Goal: Contribute content: Contribute content

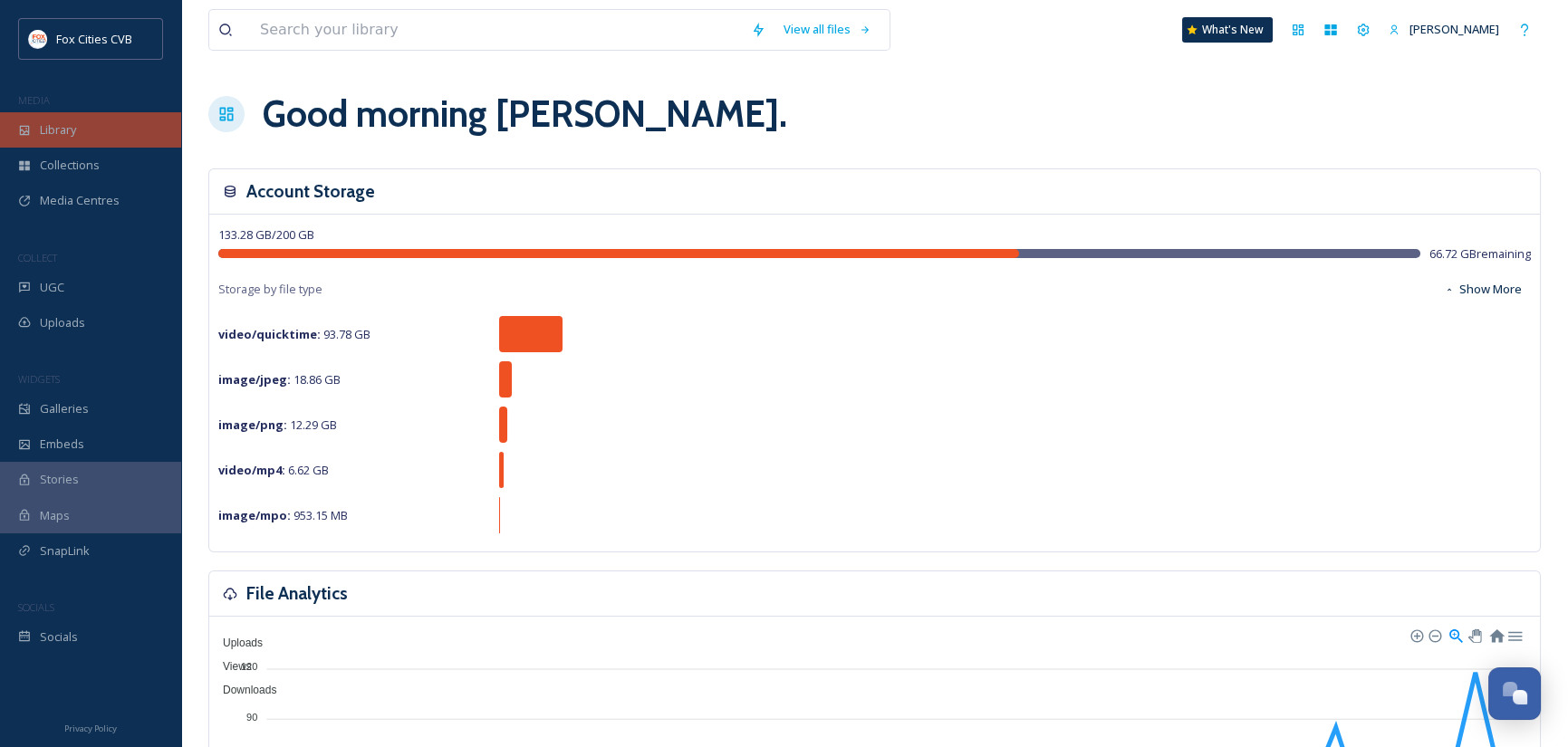
click at [78, 124] on div "Library" at bounding box center [90, 130] width 181 height 35
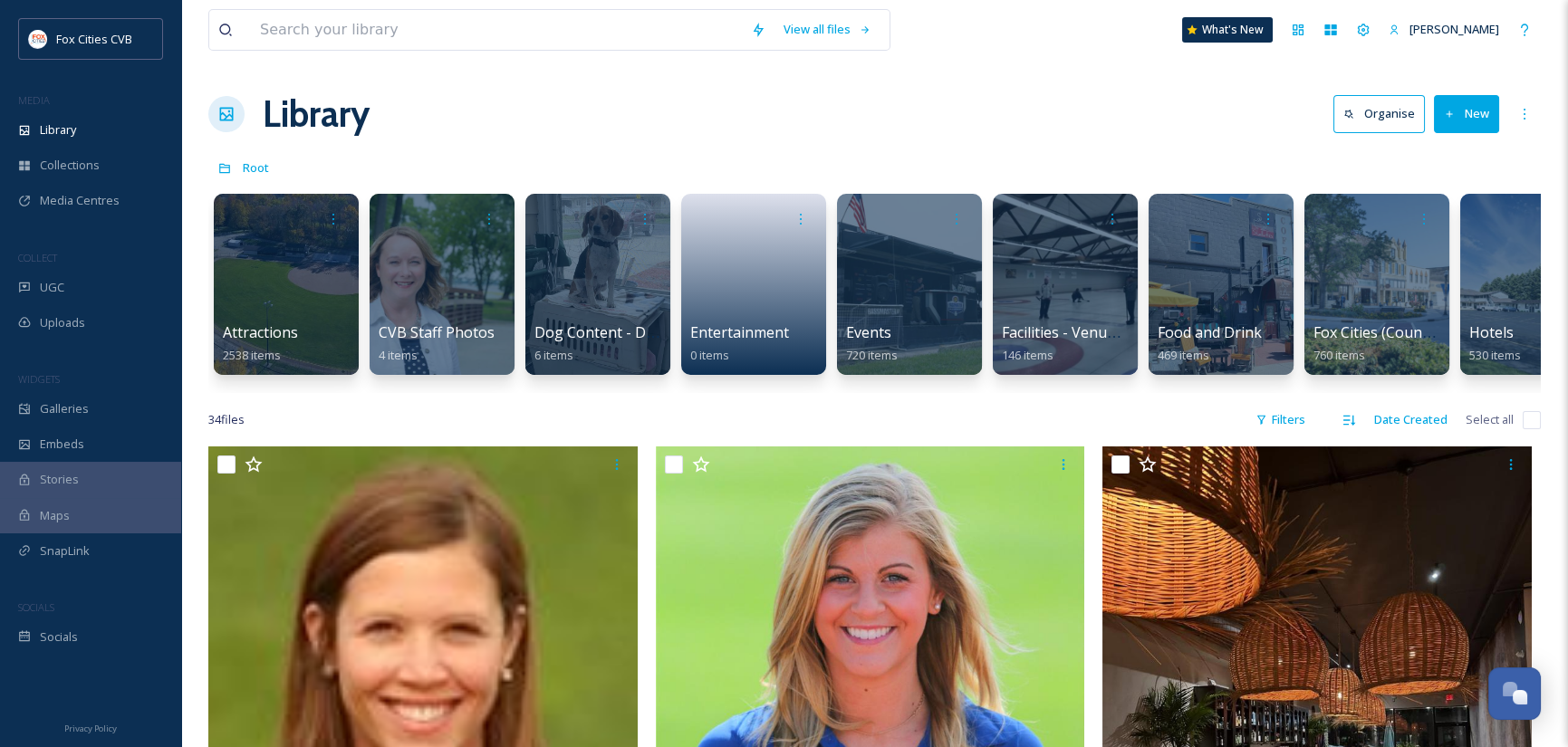
scroll to position [0, 757]
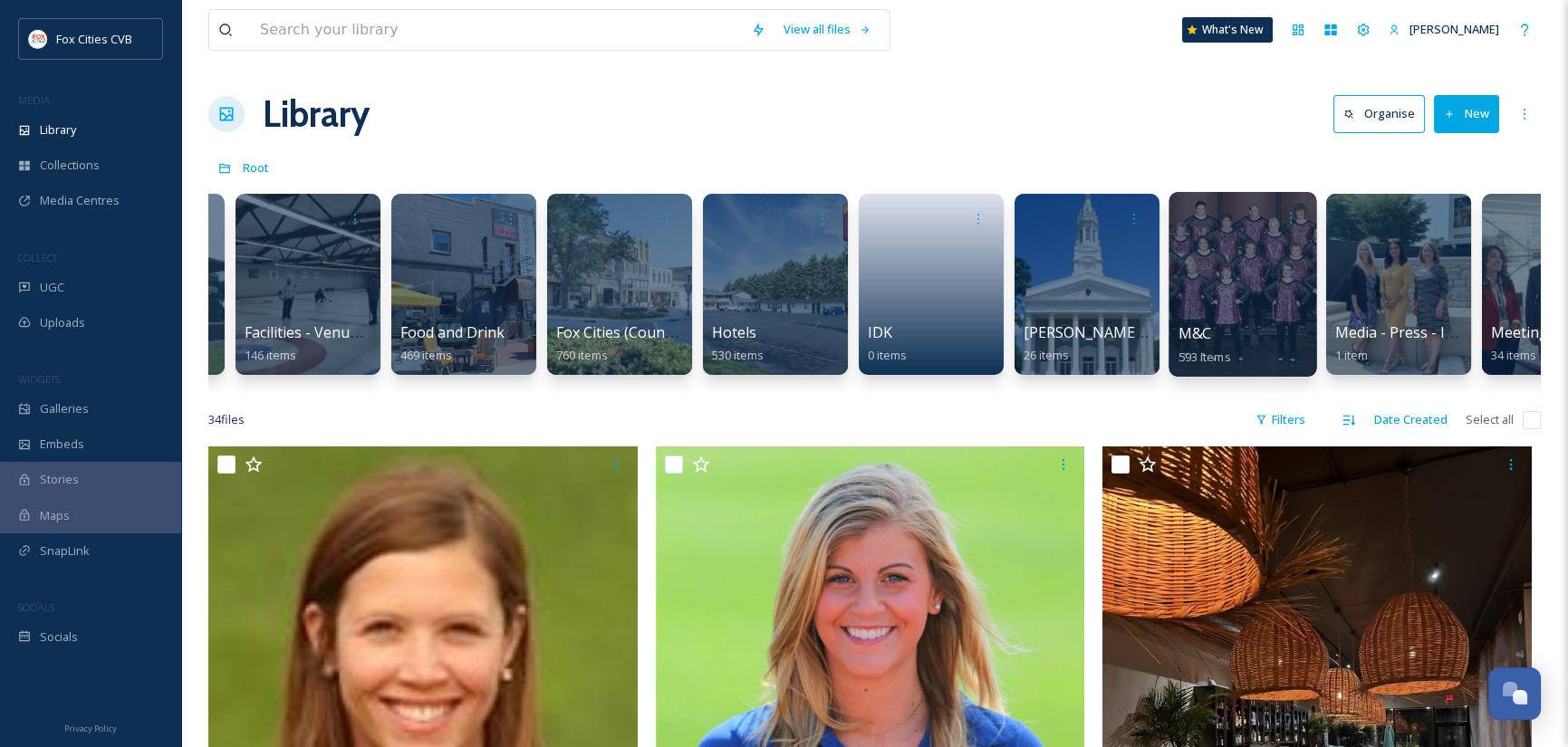
click at [1257, 277] on div at bounding box center [1242, 284] width 148 height 185
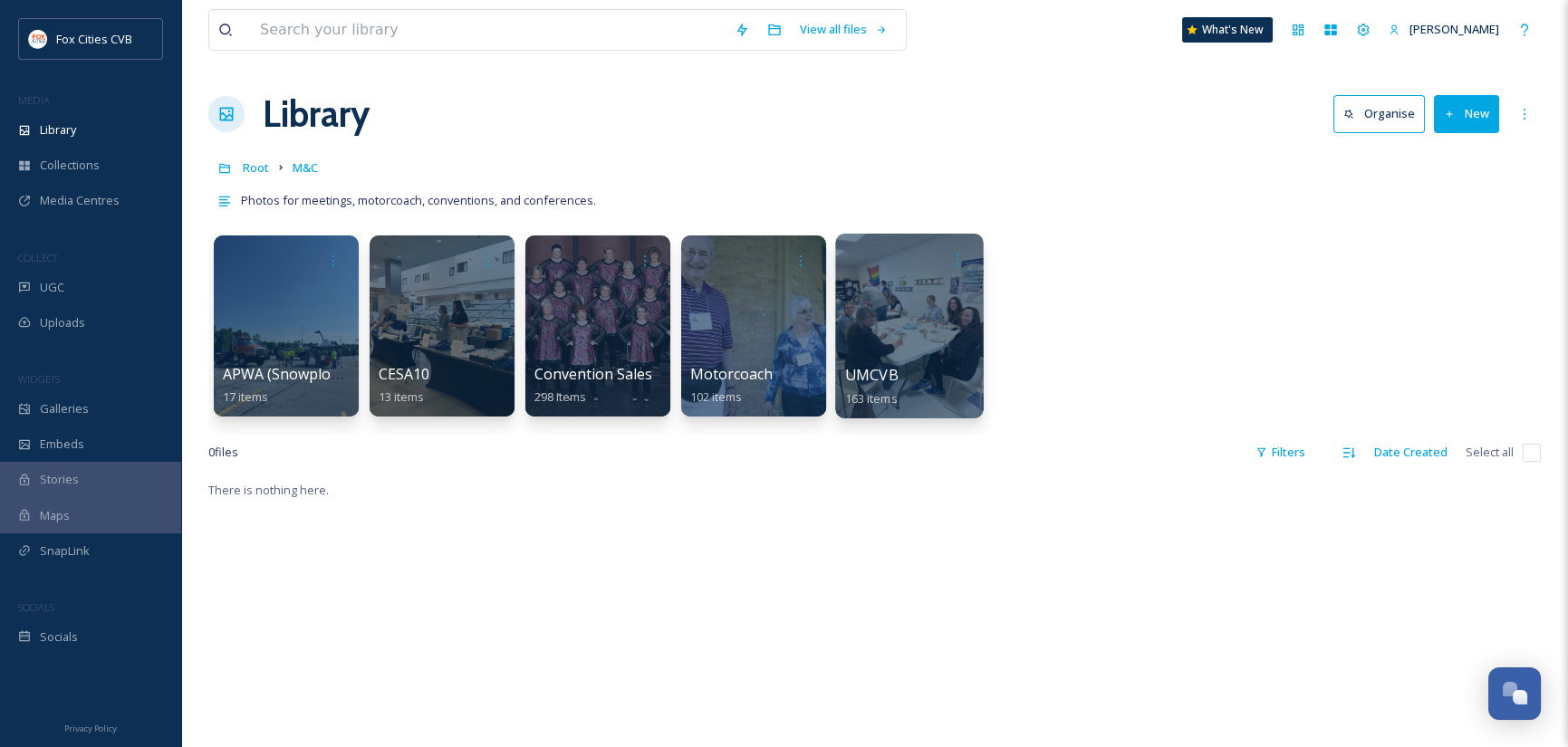
click at [861, 289] on div at bounding box center [909, 326] width 148 height 185
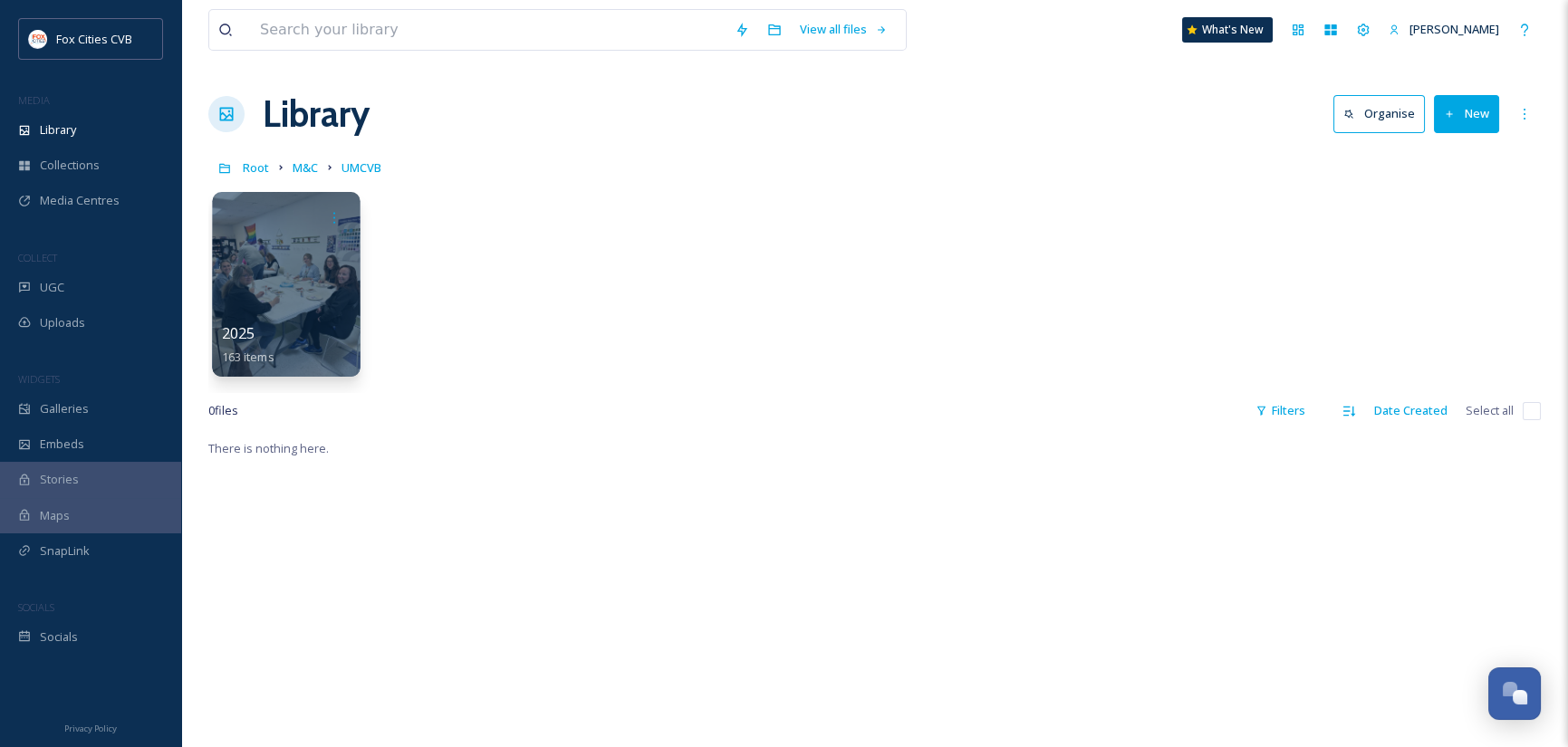
click at [276, 279] on div at bounding box center [286, 284] width 148 height 185
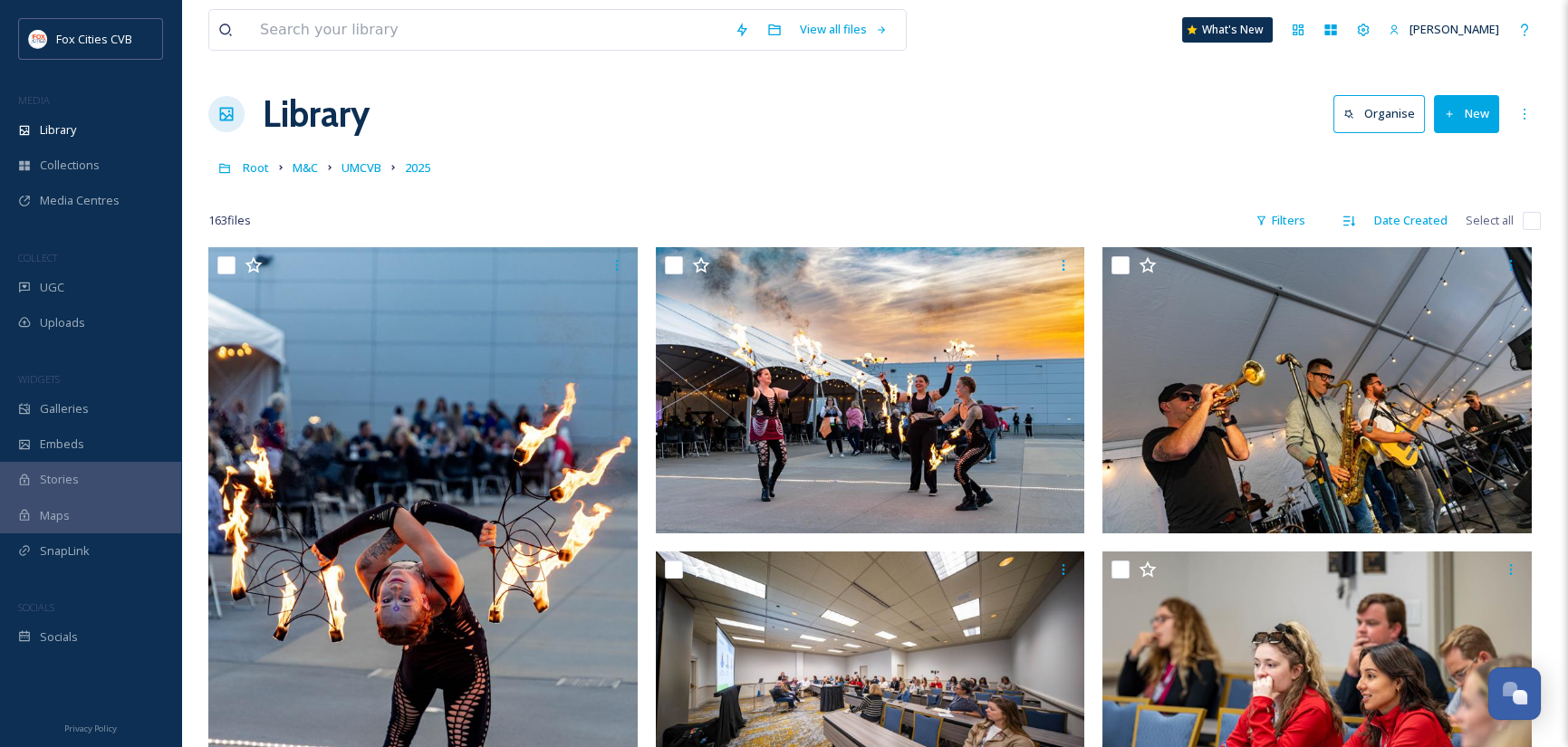
click at [1476, 122] on button "New" at bounding box center [1466, 113] width 65 height 37
click at [1460, 152] on span "File Upload" at bounding box center [1458, 156] width 60 height 17
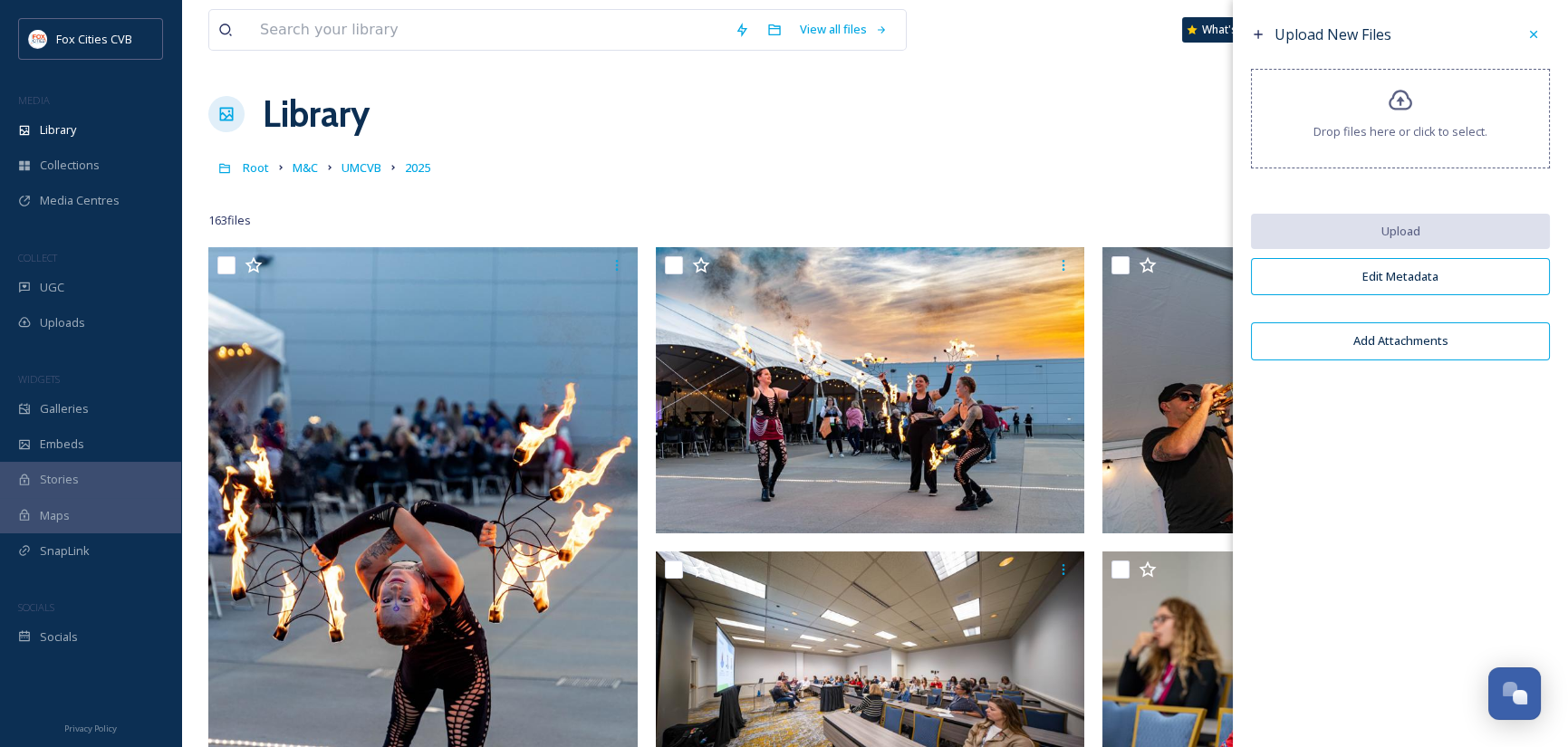
click at [1407, 130] on span "Drop files here or click to select." at bounding box center [1400, 132] width 174 height 17
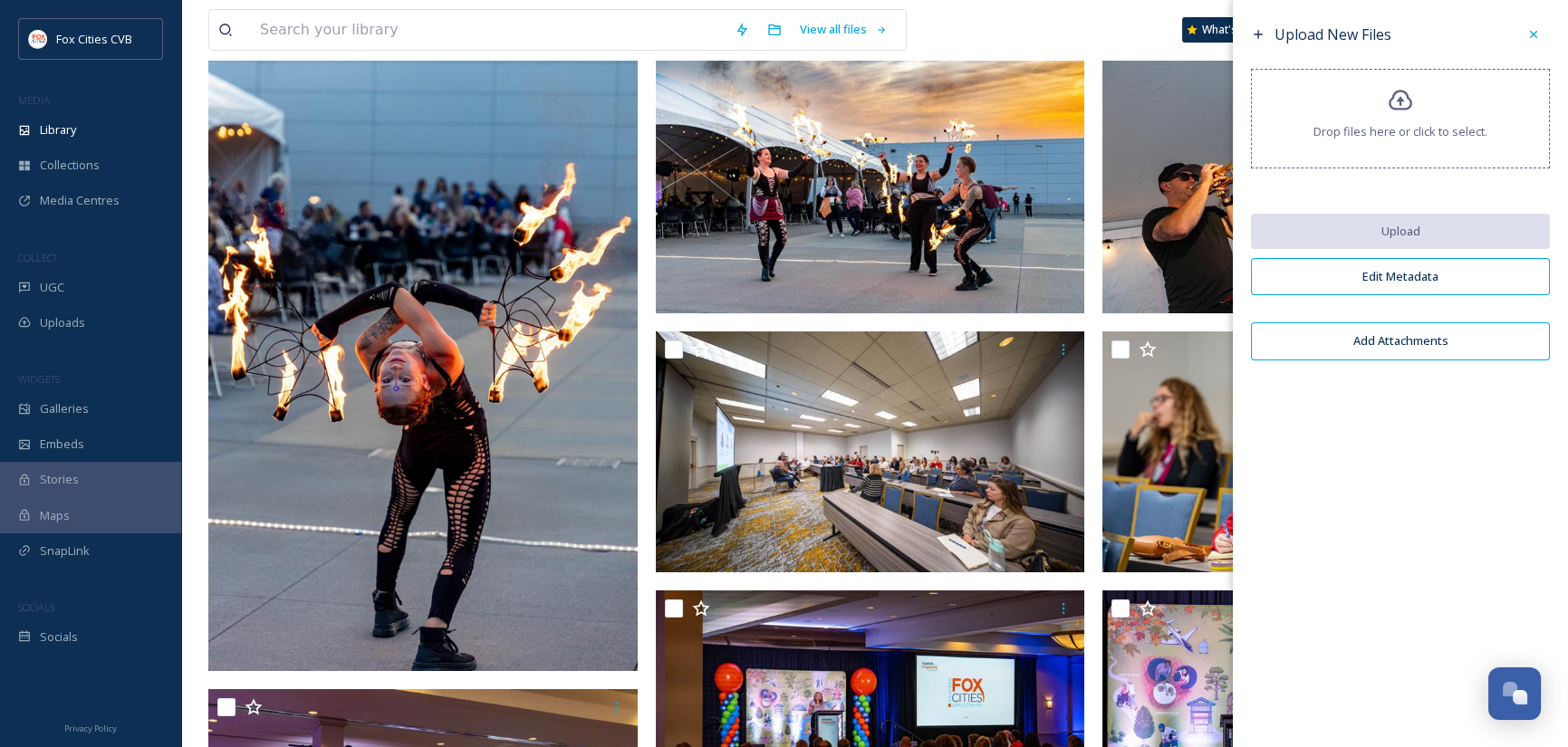
scroll to position [272, 0]
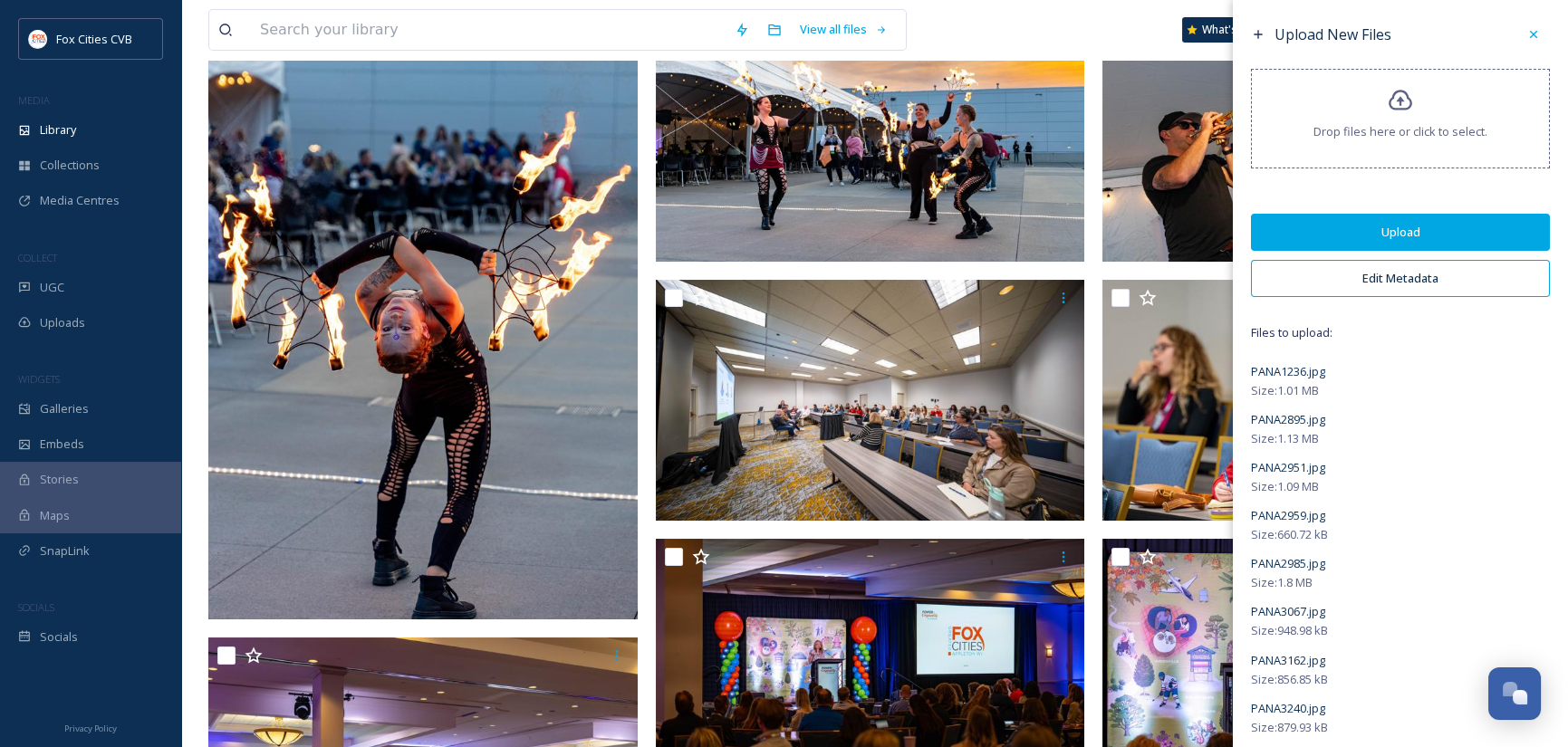
click at [1371, 281] on button "Edit Metadata" at bounding box center [1400, 278] width 299 height 37
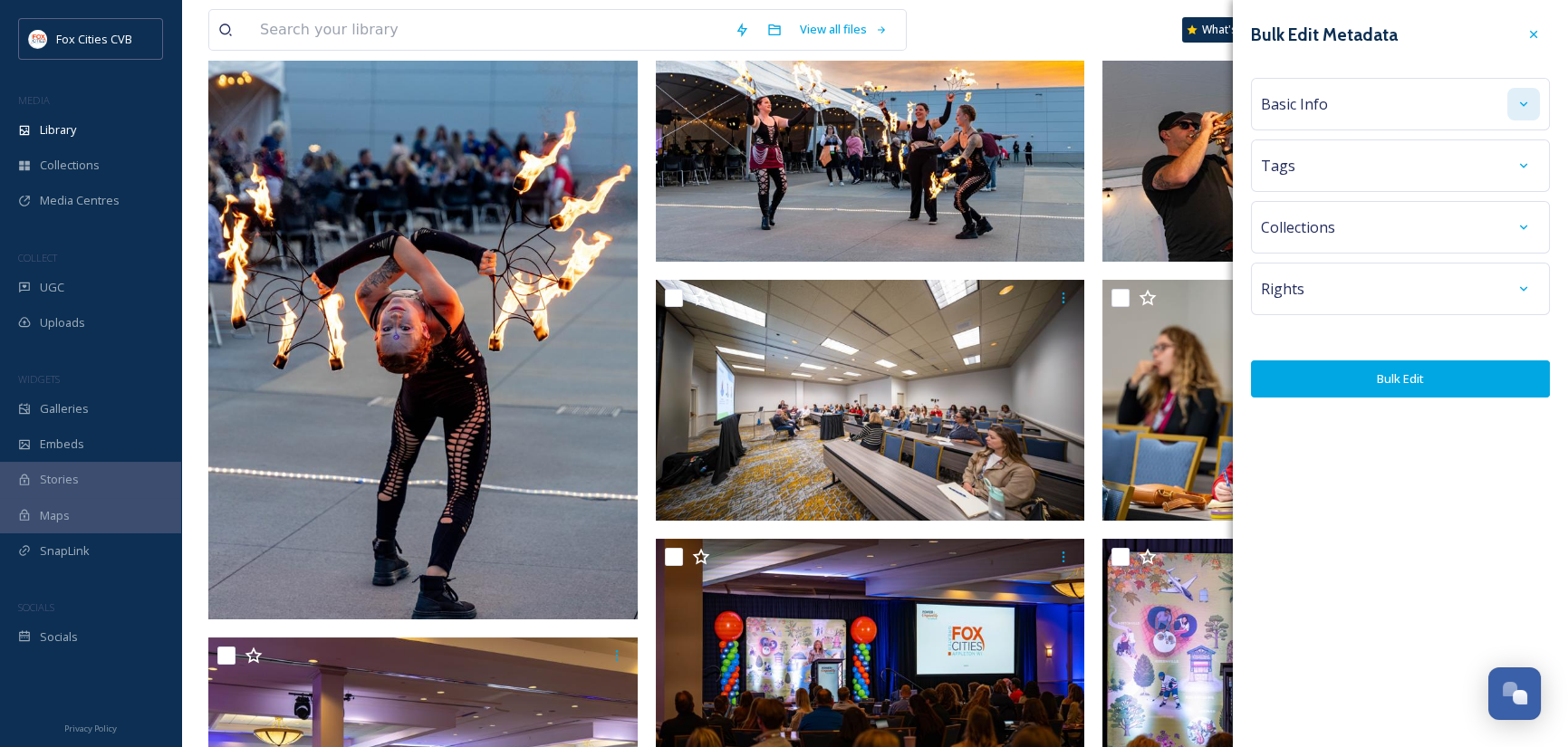
click at [1518, 99] on icon at bounding box center [1523, 103] width 14 height 14
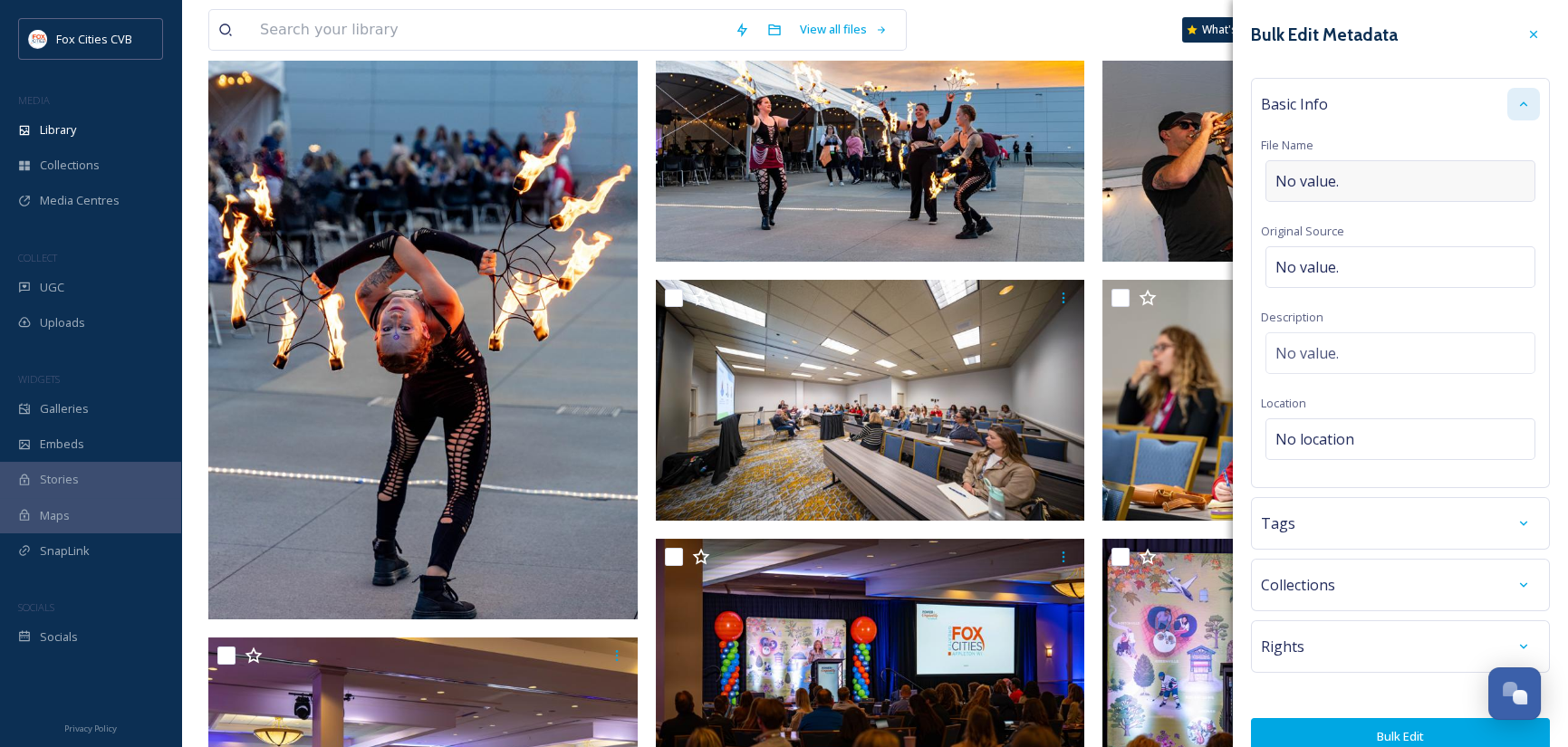
click at [1354, 171] on div "No value." at bounding box center [1399, 181] width 270 height 42
type input "UMCVB Conference 2025"
click at [1350, 426] on div "No location" at bounding box center [1399, 435] width 270 height 42
click at [1360, 424] on input at bounding box center [1399, 439] width 268 height 40
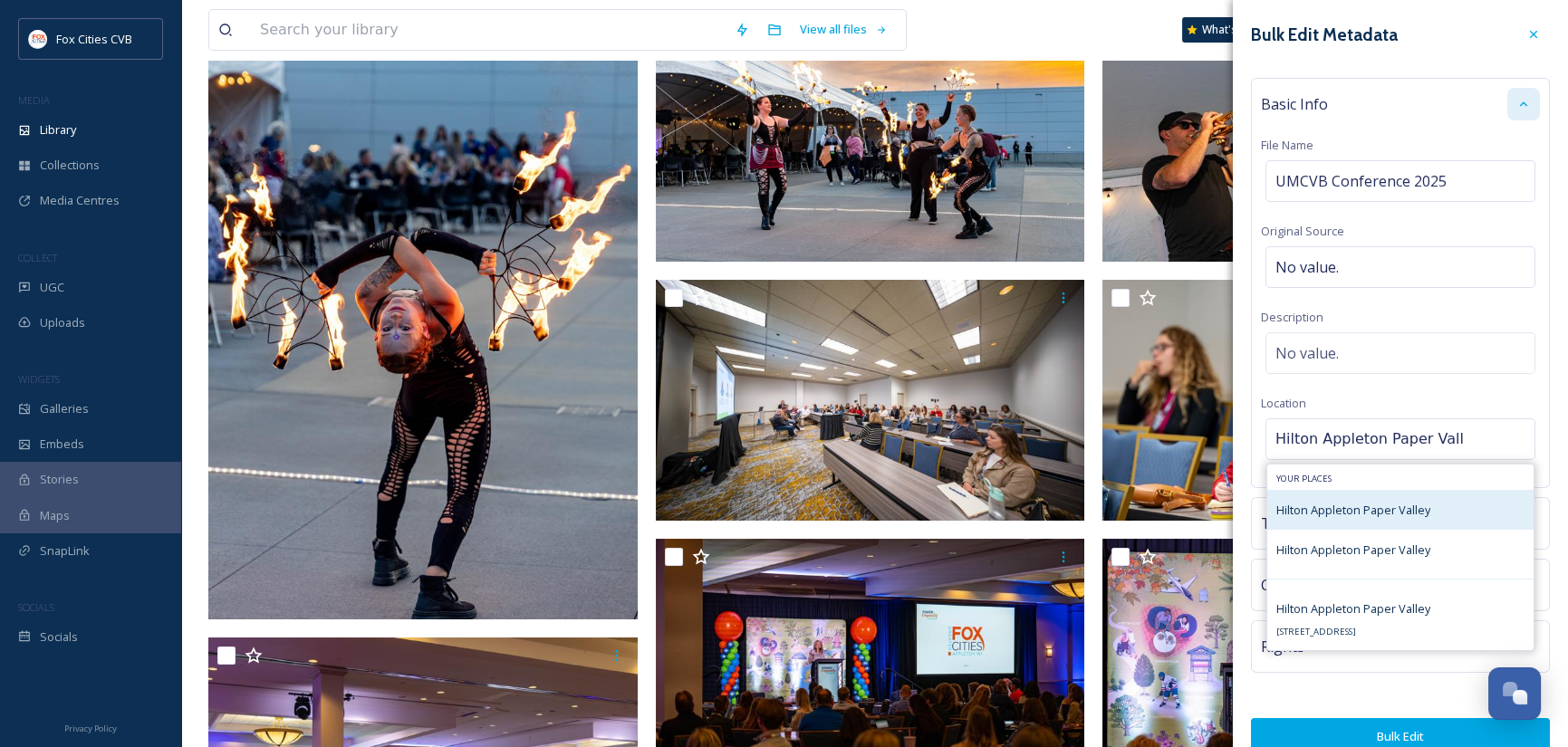
type input "Hilton Appleton Paper Vall"
click at [1358, 519] on div "Hilton Appleton Paper Valley" at bounding box center [1353, 509] width 154 height 22
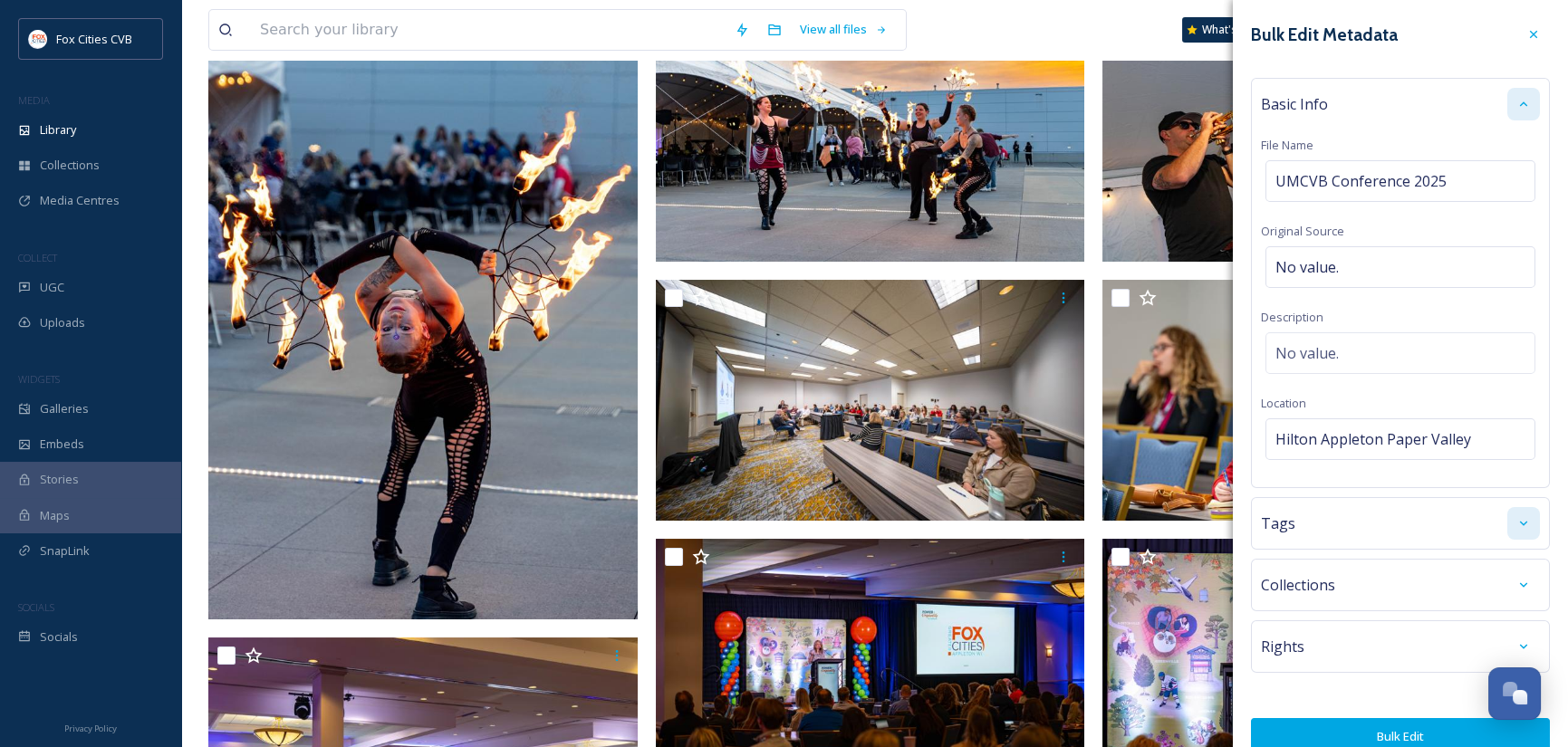
click at [1516, 524] on icon at bounding box center [1523, 523] width 14 height 14
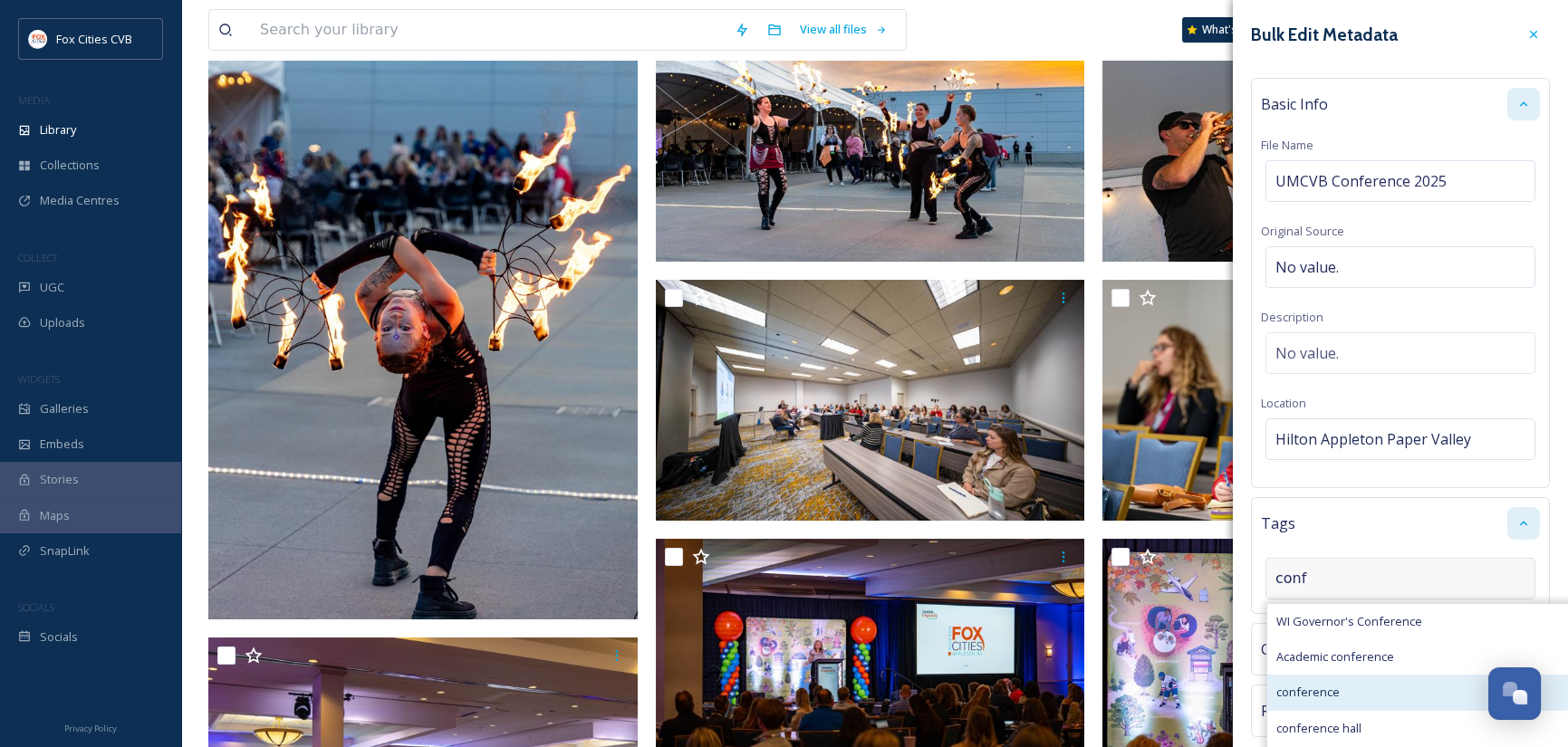
type input "conf"
click at [1338, 691] on div "conference" at bounding box center [1504, 692] width 473 height 35
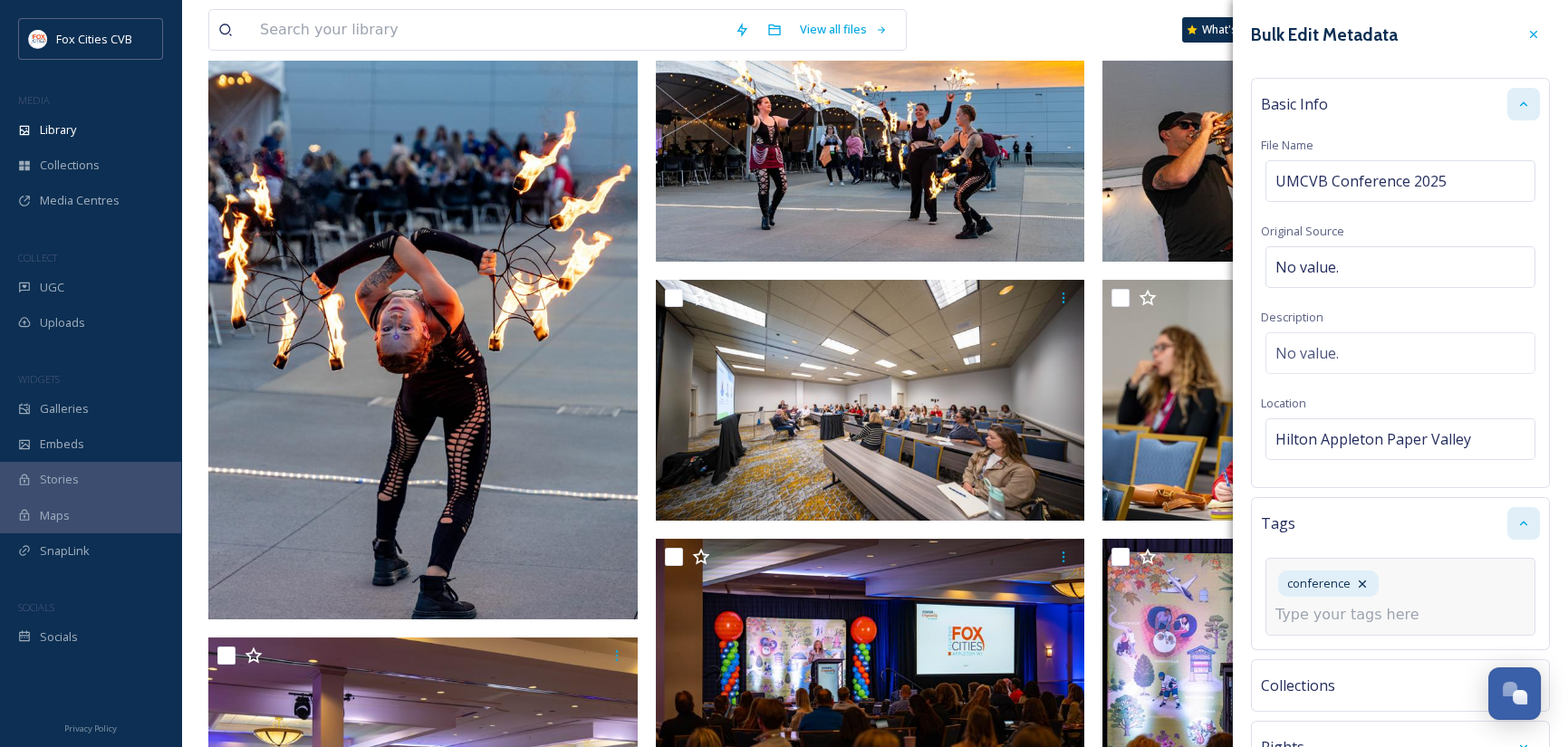
click at [1422, 592] on div "conference" at bounding box center [1399, 596] width 270 height 78
click at [1409, 580] on div "conference" at bounding box center [1399, 596] width 270 height 78
click at [1391, 578] on div "conference" at bounding box center [1399, 596] width 270 height 78
click at [1391, 615] on input at bounding box center [1365, 614] width 181 height 22
type input "groups"
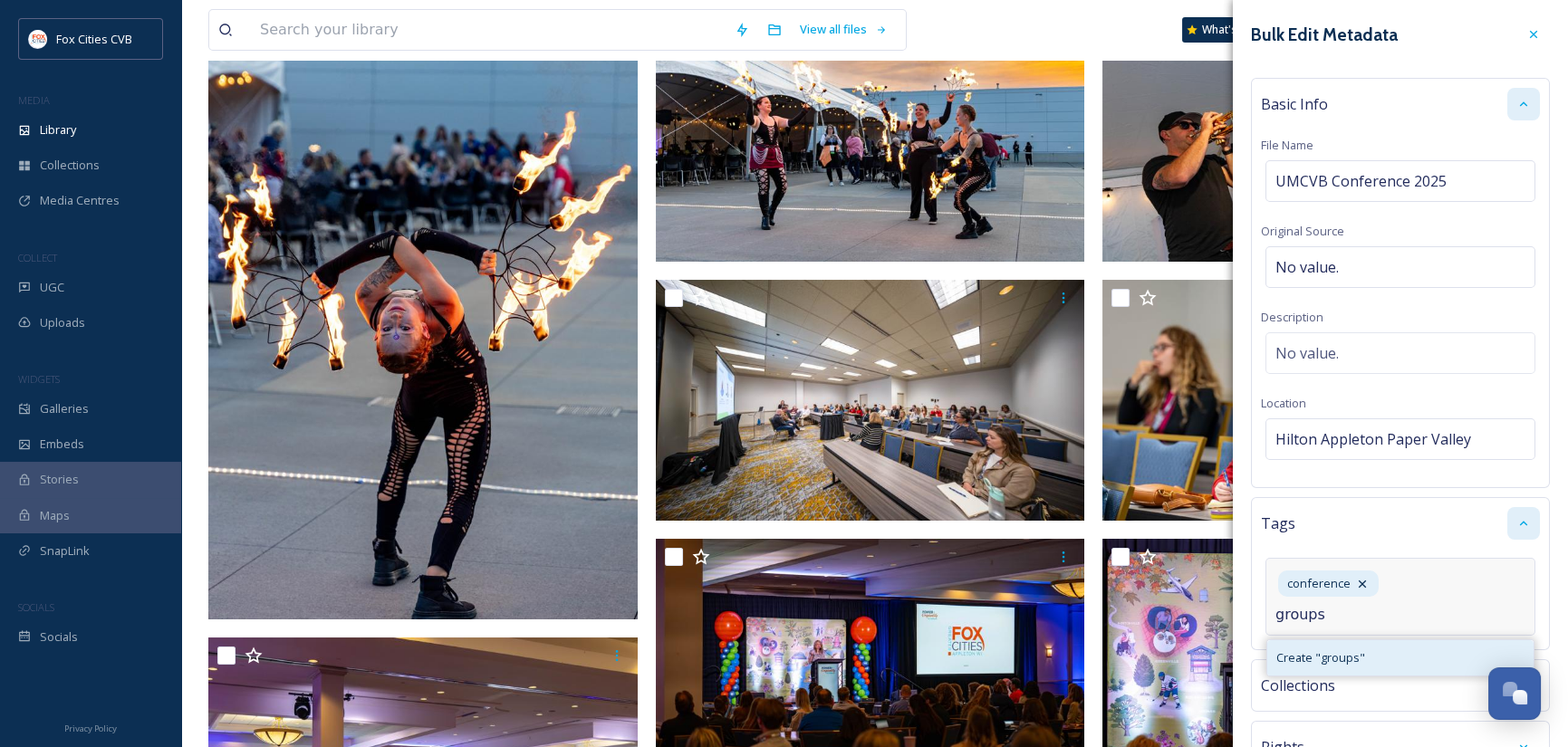
click at [1345, 655] on span "Create " groups "" at bounding box center [1321, 658] width 89 height 17
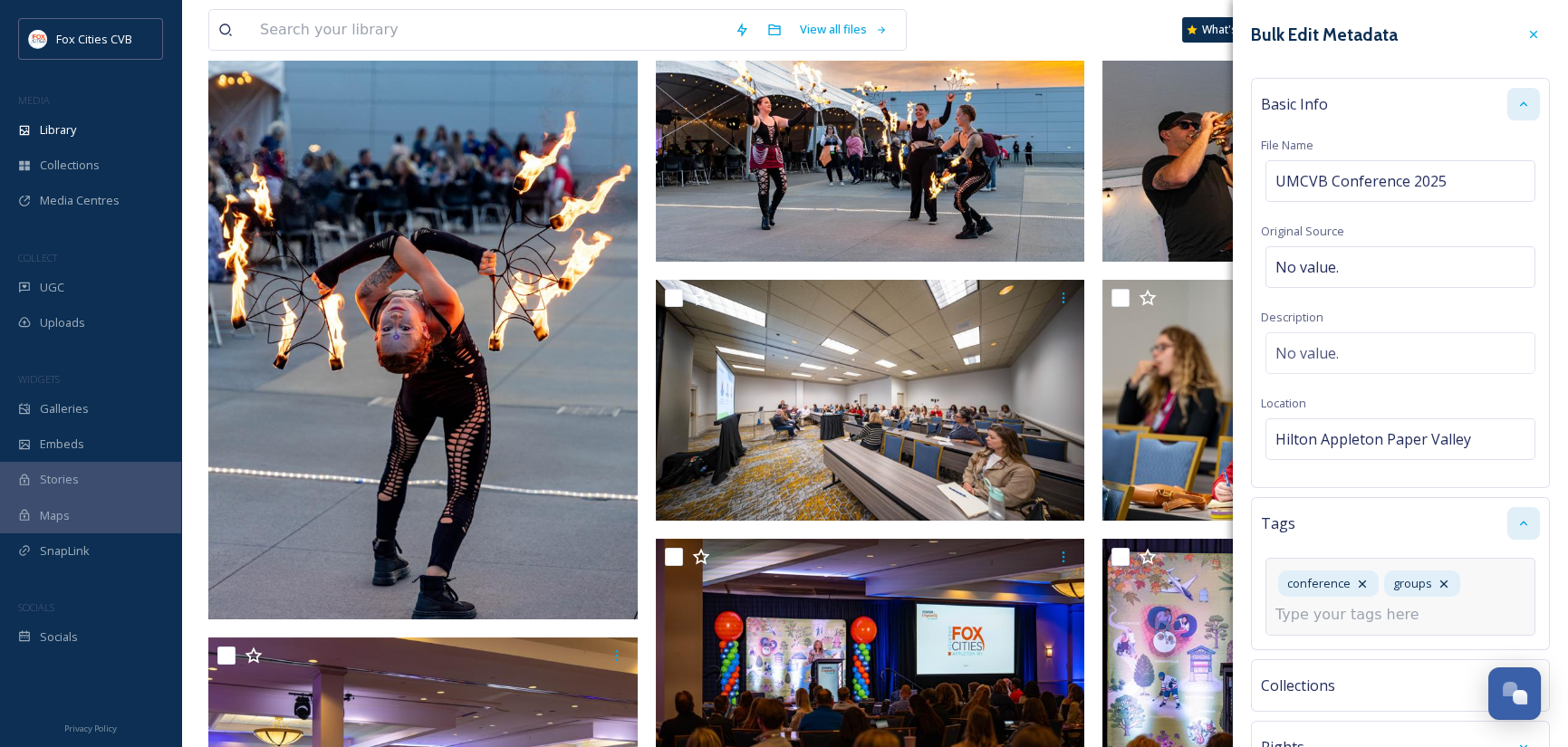
click at [1372, 619] on input at bounding box center [1365, 614] width 181 height 22
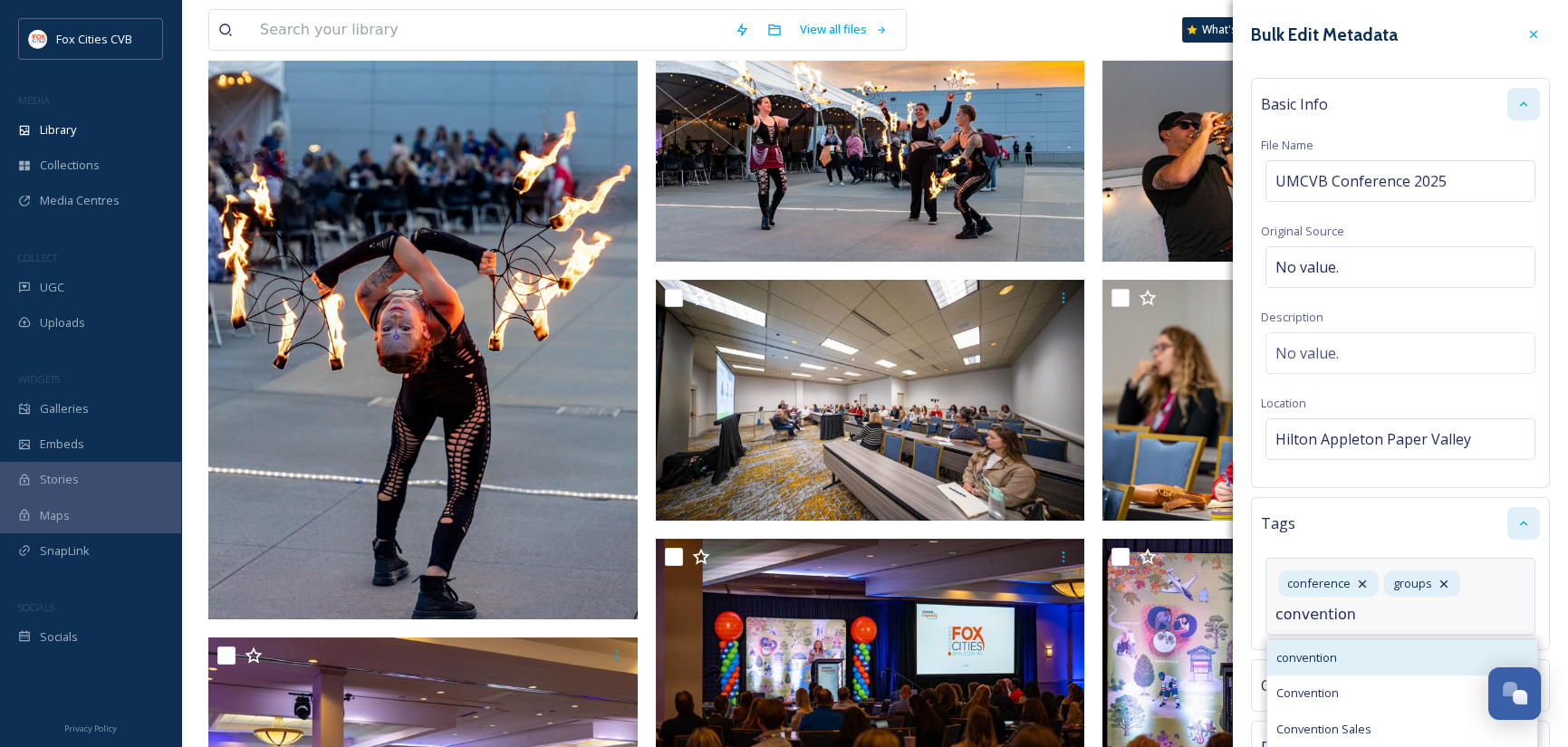
type input "convention"
click at [1338, 661] on div "convention" at bounding box center [1401, 657] width 270 height 35
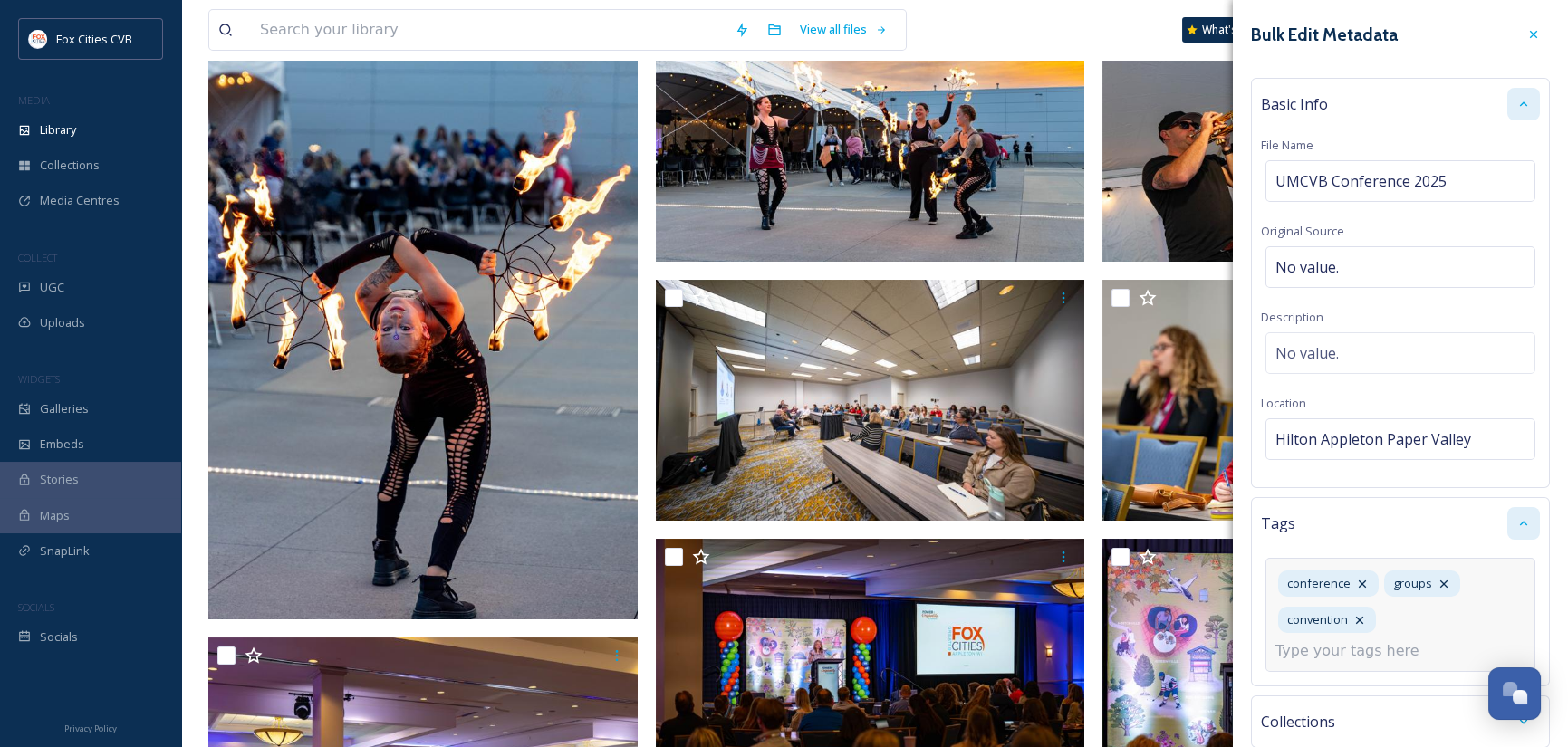
click at [1429, 621] on div "conference groups convention" at bounding box center [1399, 614] width 270 height 115
click at [1349, 653] on input at bounding box center [1365, 650] width 181 height 22
click at [1335, 650] on input "meetings" at bounding box center [1365, 650] width 181 height 22
click at [1335, 649] on input "meetings" at bounding box center [1365, 650] width 181 height 22
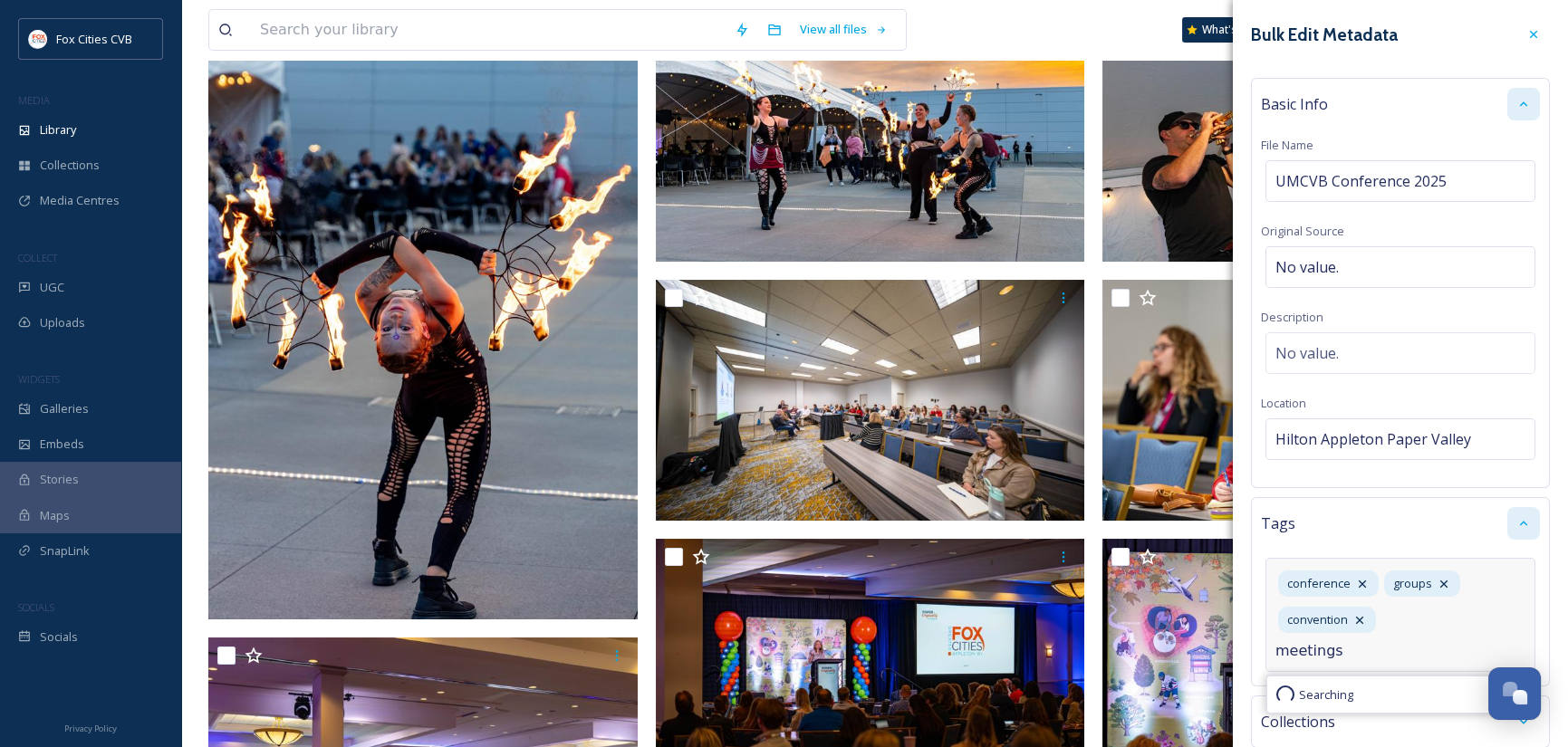
click at [1374, 651] on input "meetings" at bounding box center [1365, 650] width 181 height 22
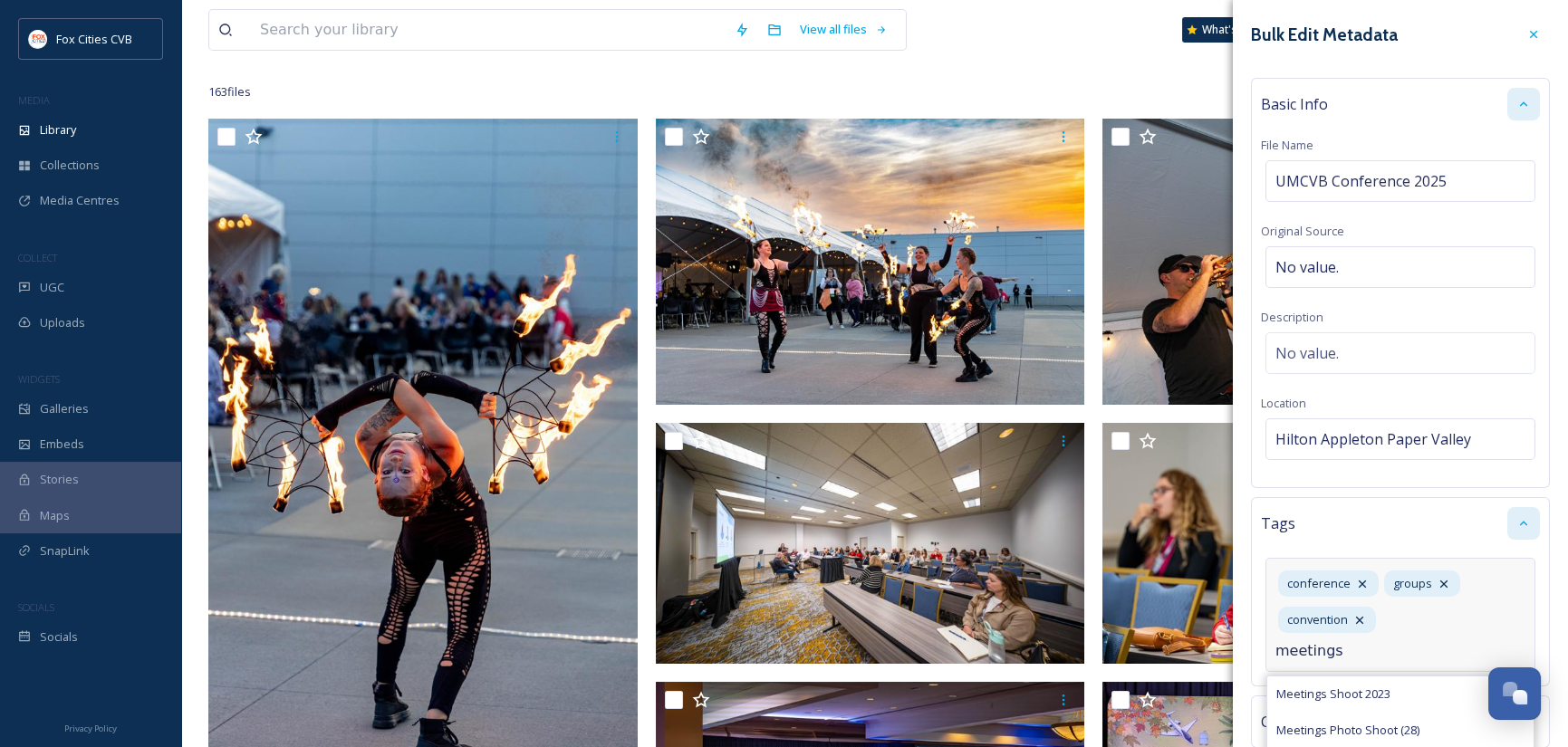
scroll to position [91, 0]
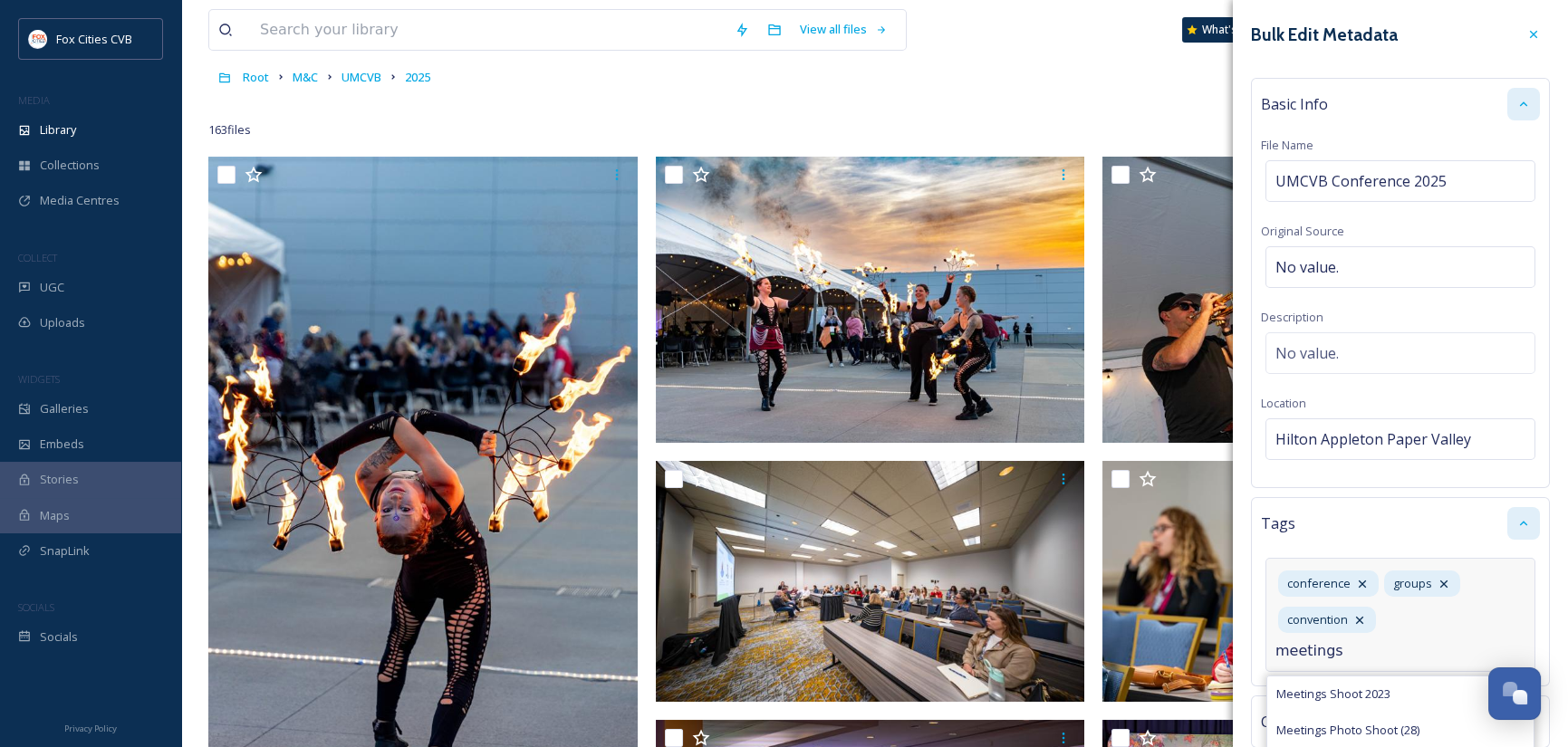
click at [1404, 650] on input "meetings" at bounding box center [1365, 650] width 181 height 22
type input "meetings"
click at [1444, 625] on div "conference groups convention meetings Meetings Shoot 2023 Meetings Photo Shoot …" at bounding box center [1399, 614] width 270 height 115
click at [1337, 649] on input "meetings" at bounding box center [1365, 650] width 181 height 22
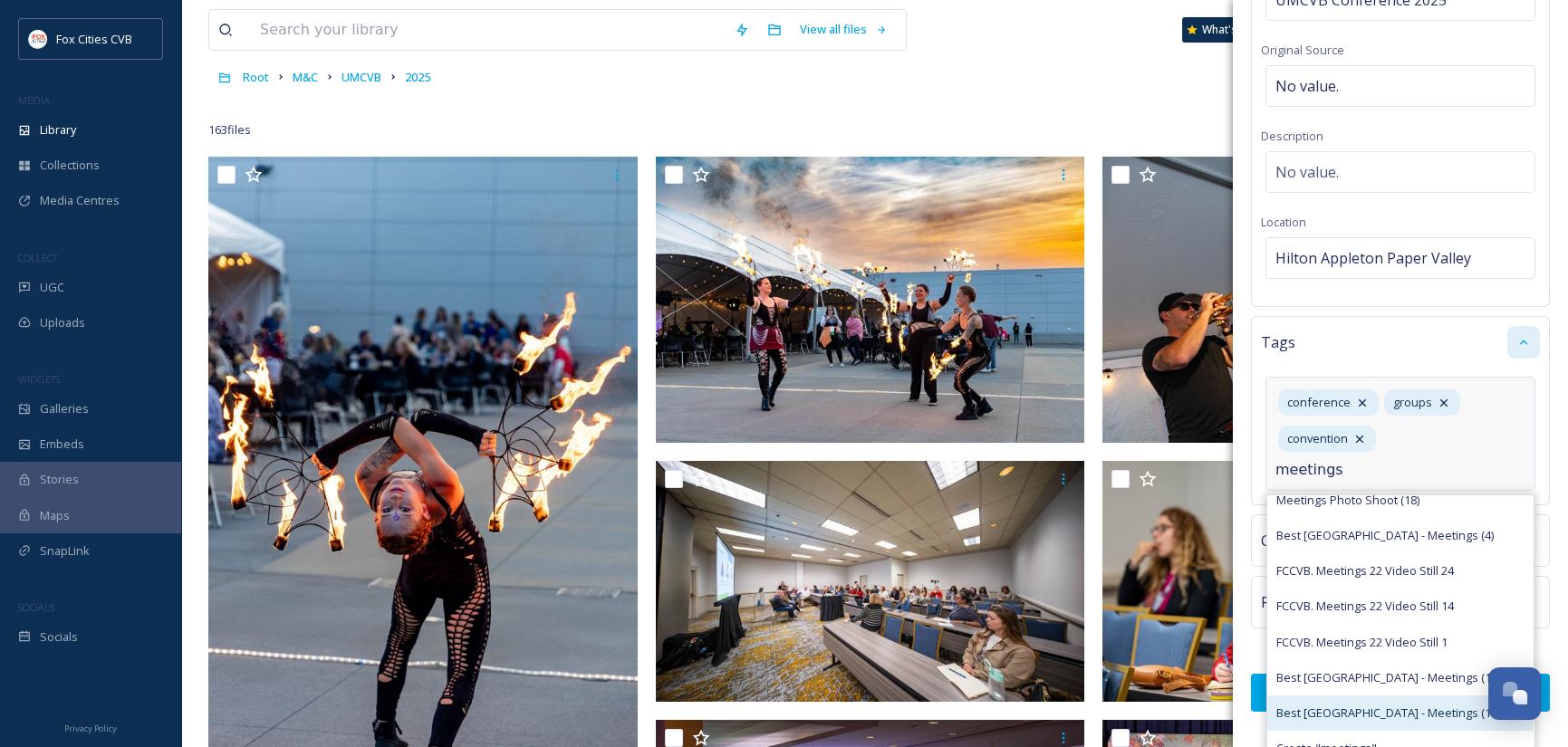
scroll to position [213, 0]
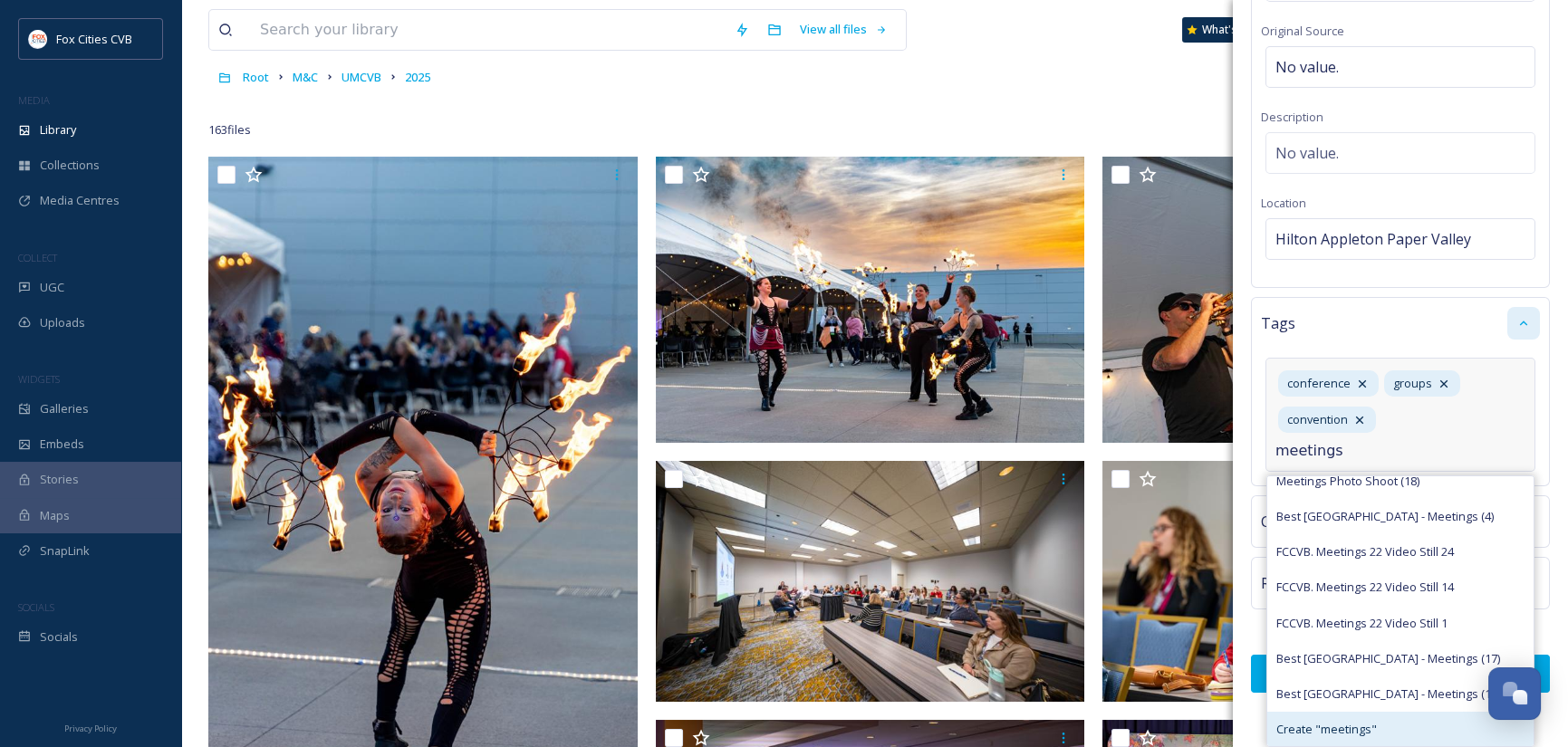
click at [1345, 720] on span "Create " meetings "" at bounding box center [1327, 729] width 100 height 17
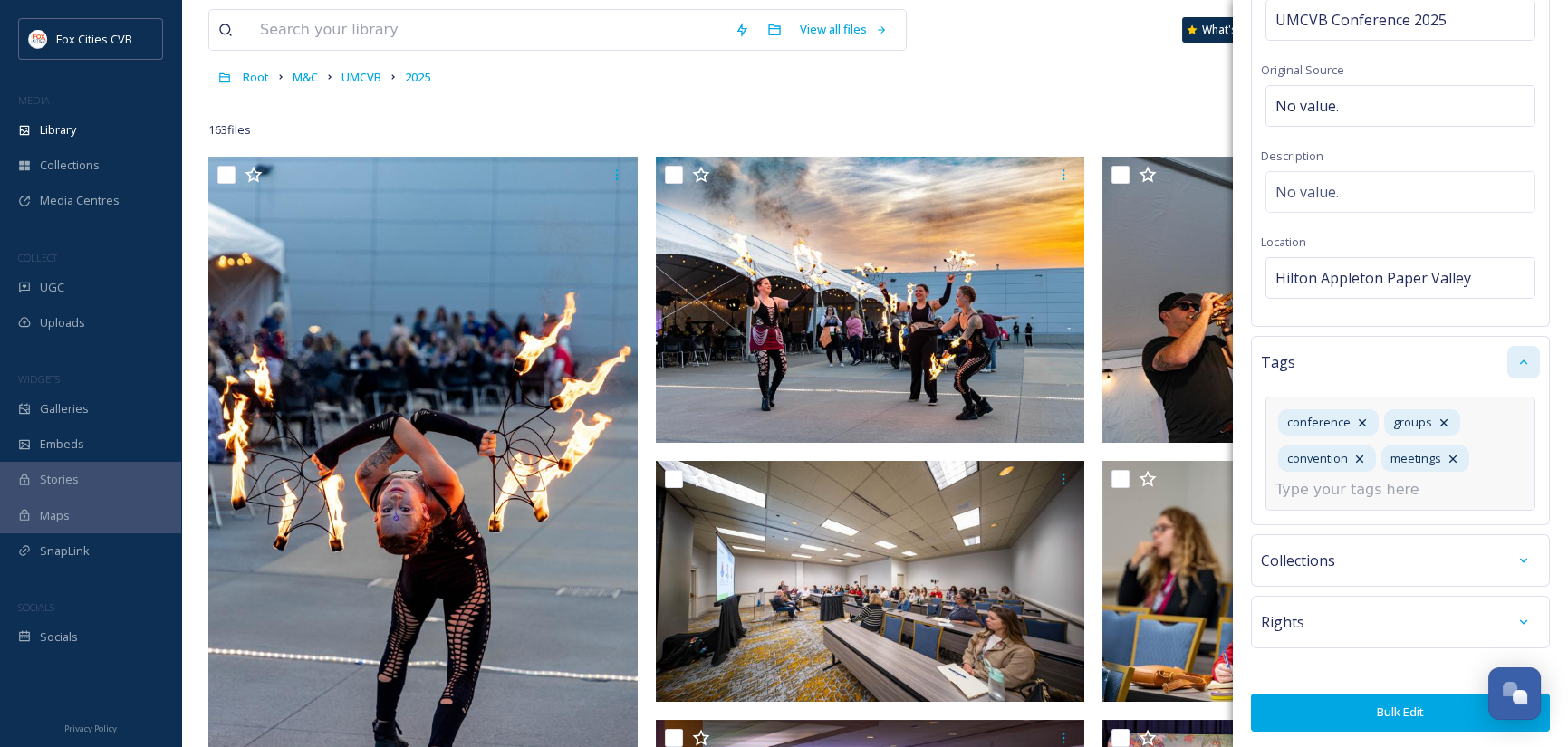
scroll to position [135, 0]
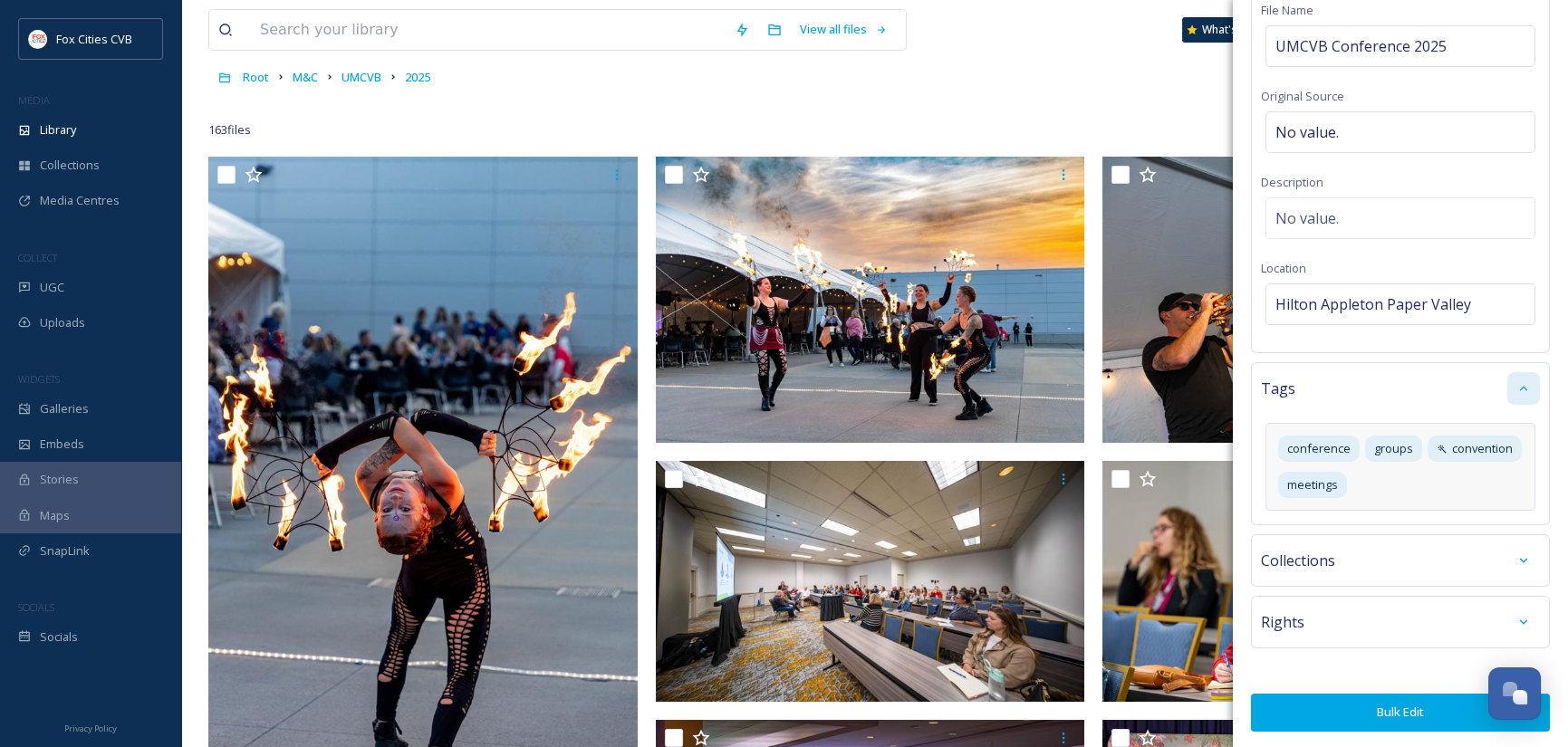
click at [1386, 704] on button "Bulk Edit" at bounding box center [1400, 712] width 299 height 37
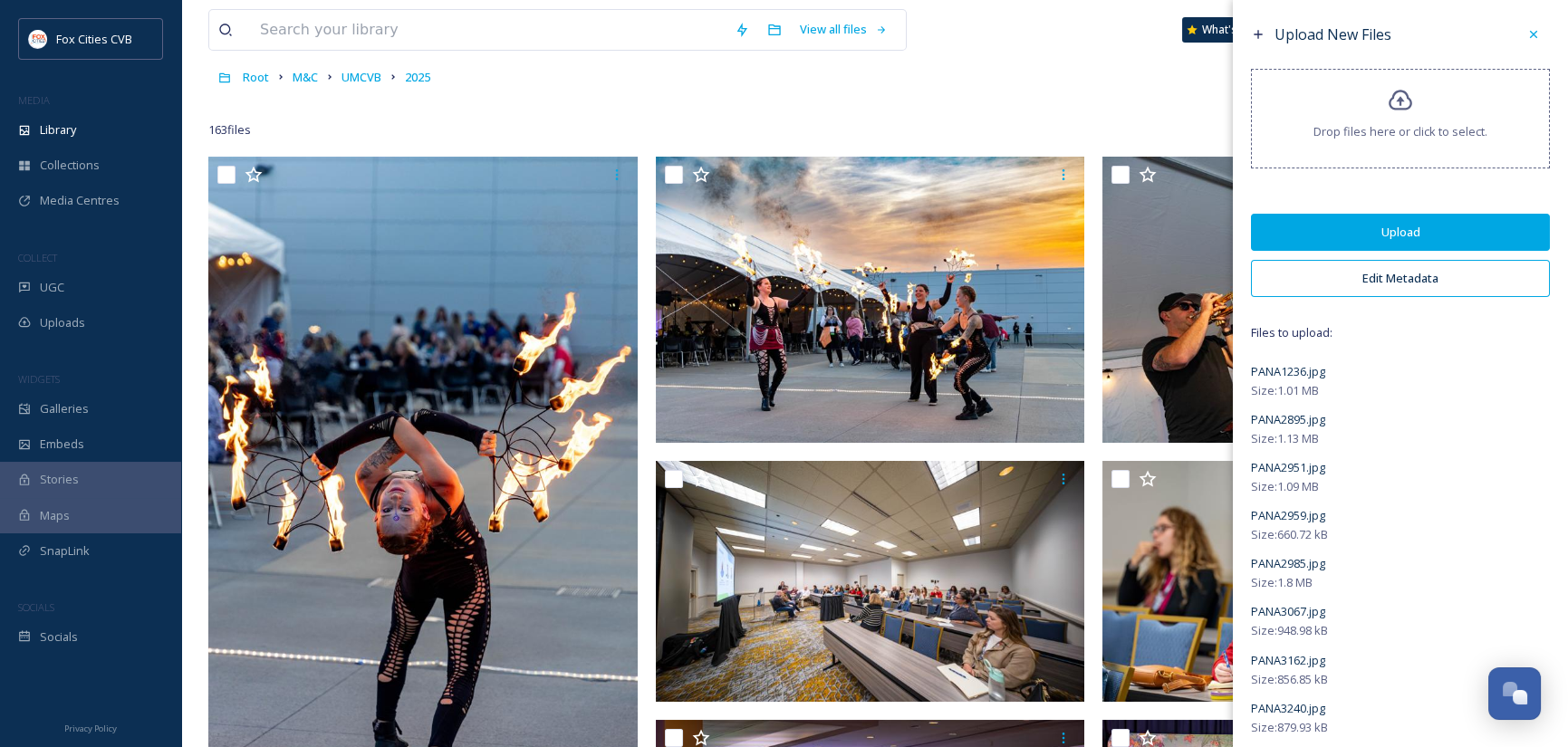
click at [1410, 227] on button "Upload" at bounding box center [1400, 232] width 299 height 37
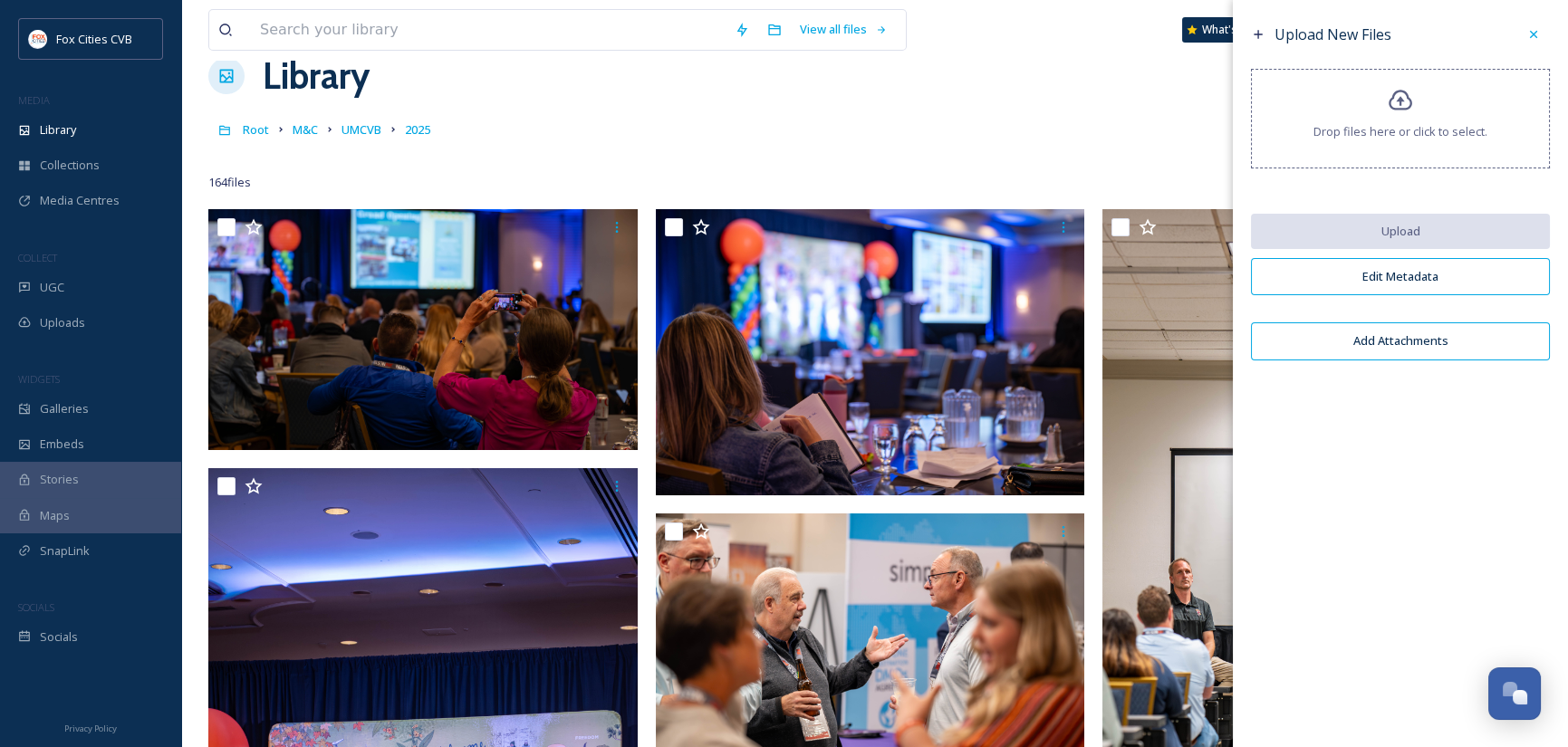
scroll to position [0, 0]
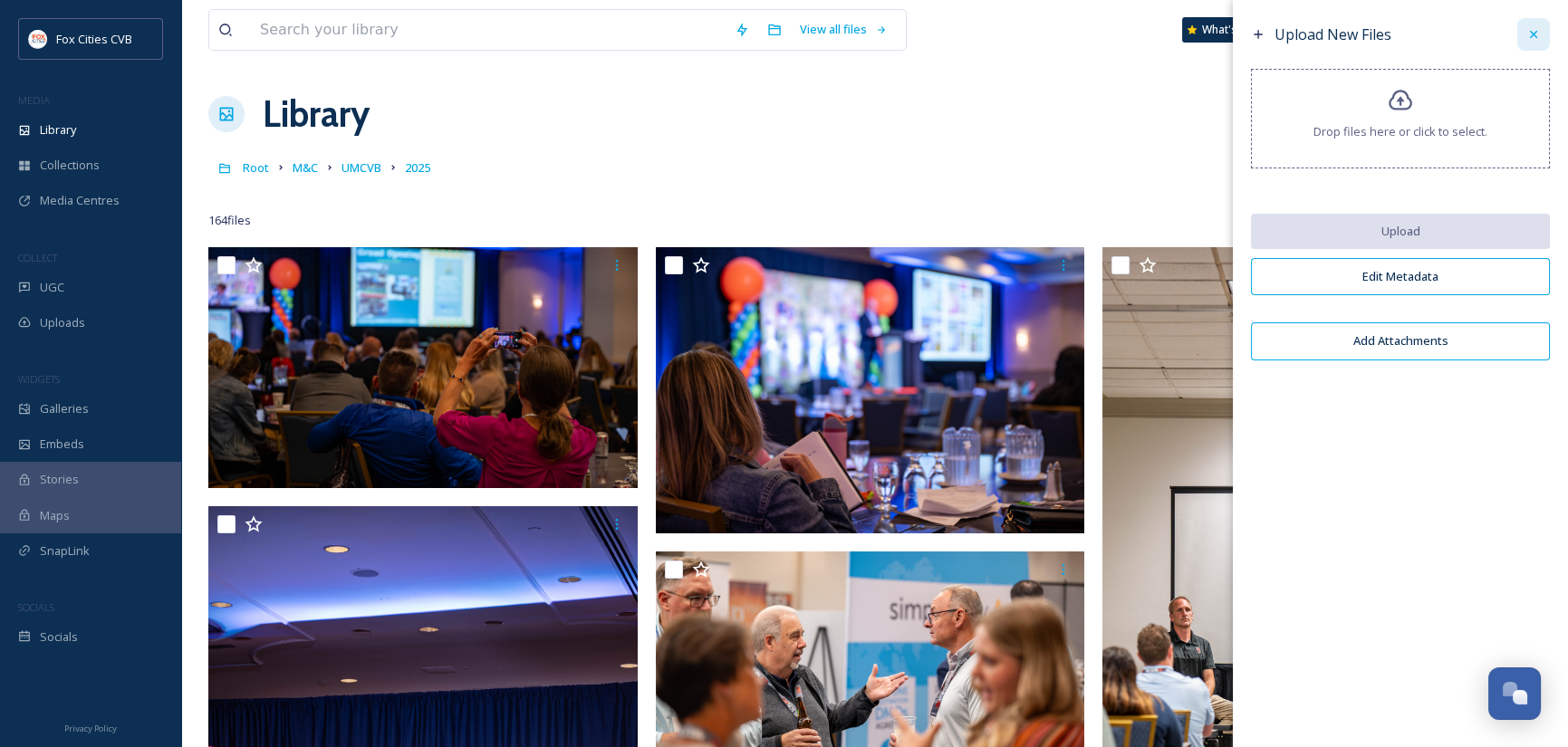
click at [1526, 35] on icon at bounding box center [1533, 34] width 14 height 14
